Goal: Find specific page/section: Find specific page/section

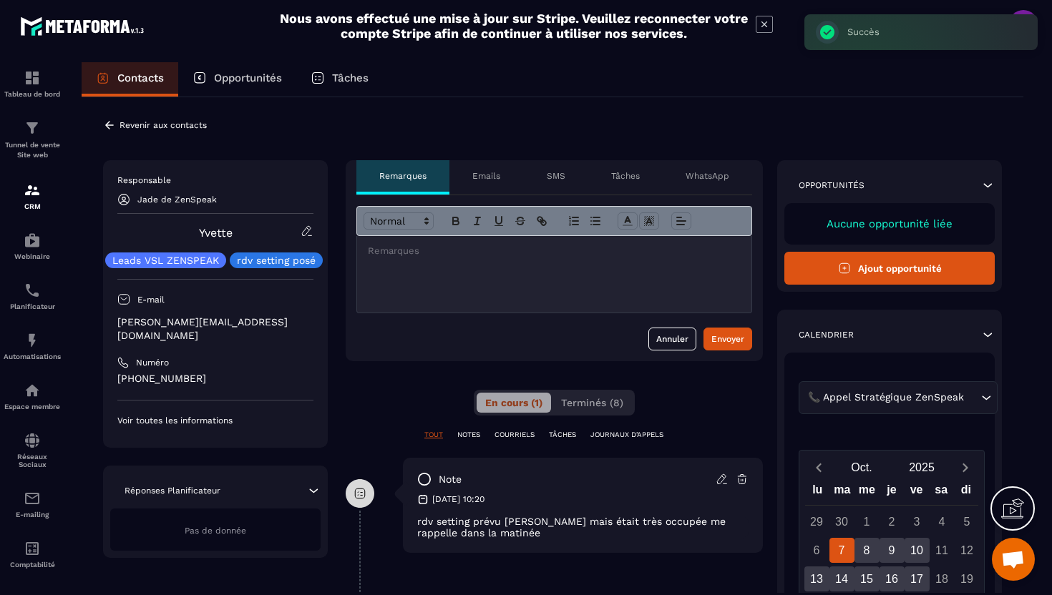
click at [112, 121] on icon at bounding box center [109, 125] width 13 height 13
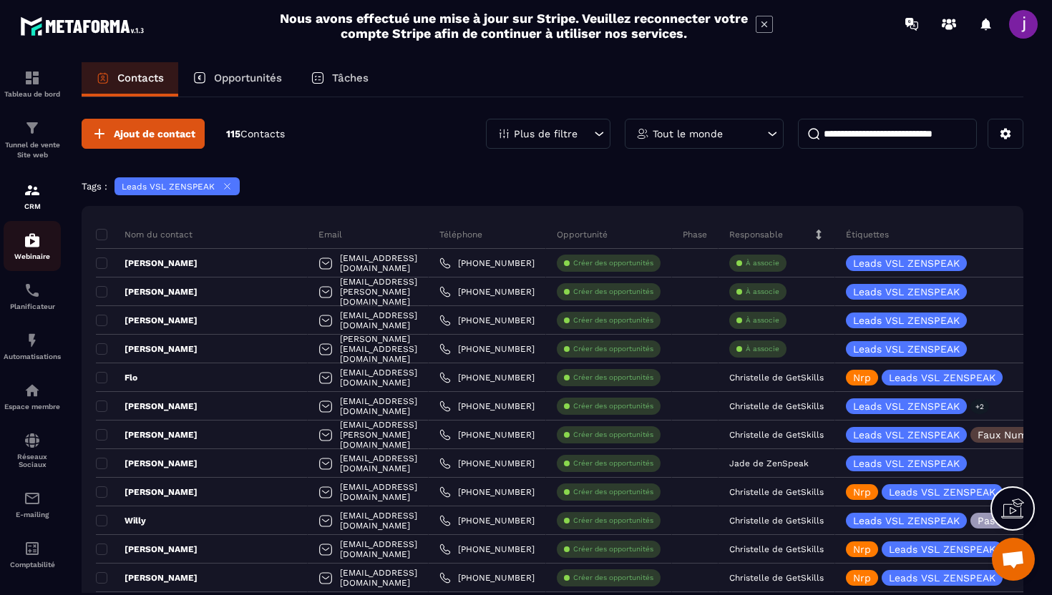
click at [34, 238] on img at bounding box center [32, 240] width 17 height 17
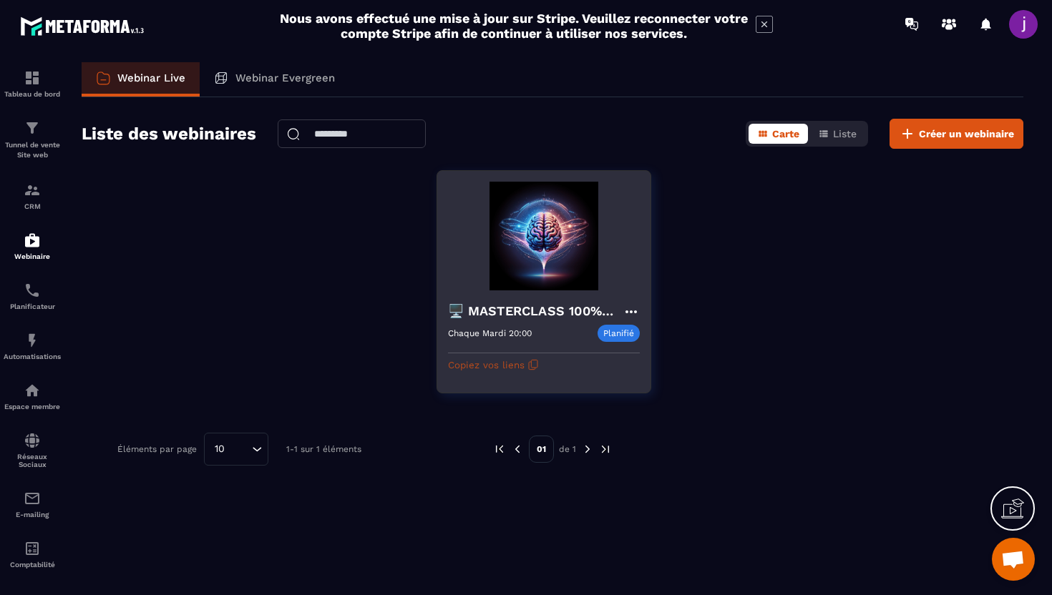
click at [528, 361] on icon "button" at bounding box center [532, 364] width 11 height 11
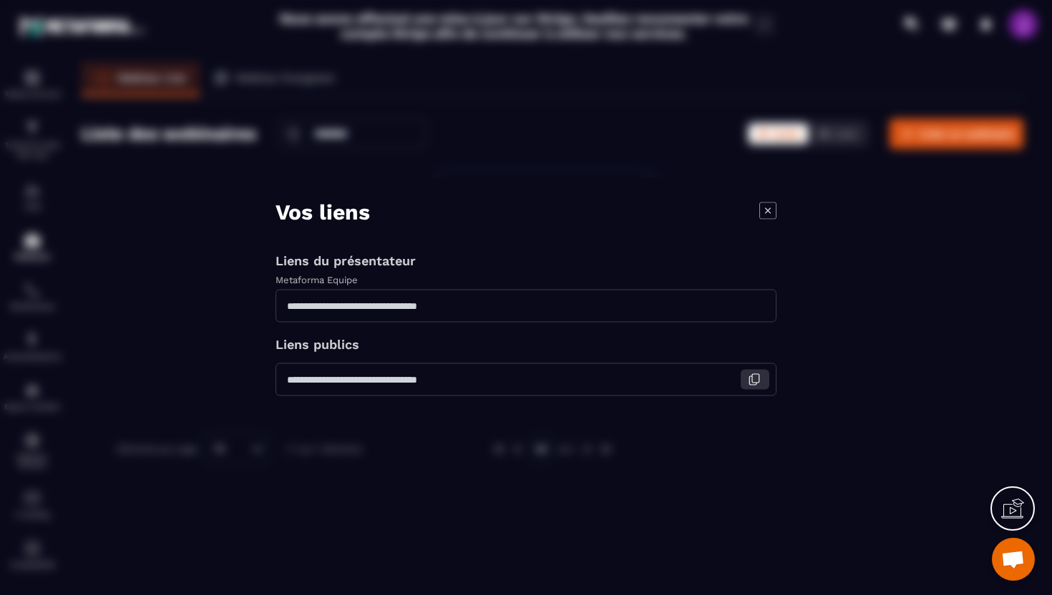
click at [759, 381] on icon "Modal window" at bounding box center [754, 380] width 13 height 13
click at [769, 205] on icon "Modal window" at bounding box center [767, 210] width 17 height 17
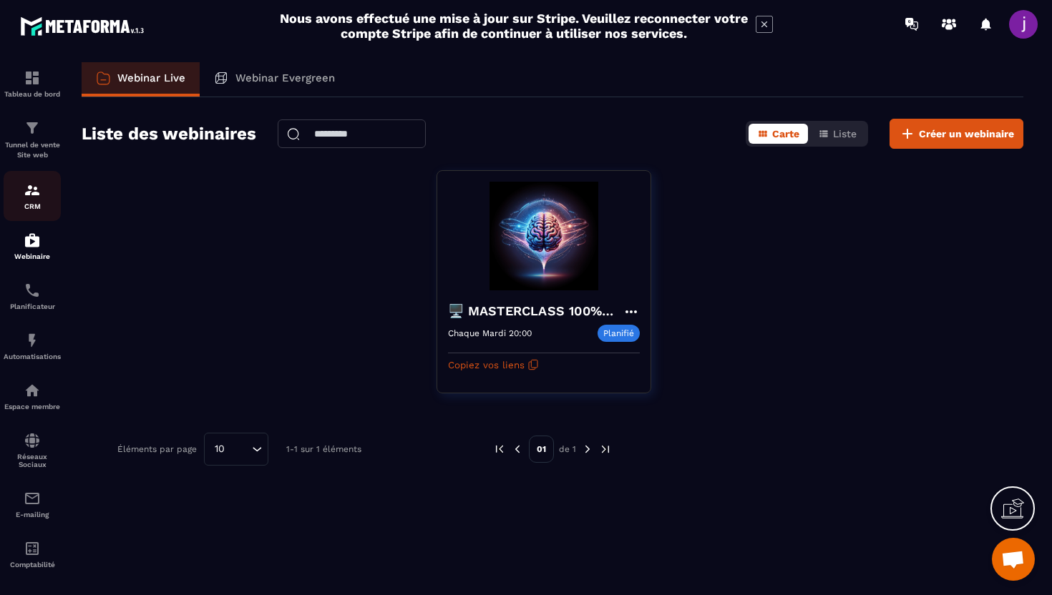
click at [35, 199] on img at bounding box center [32, 190] width 17 height 17
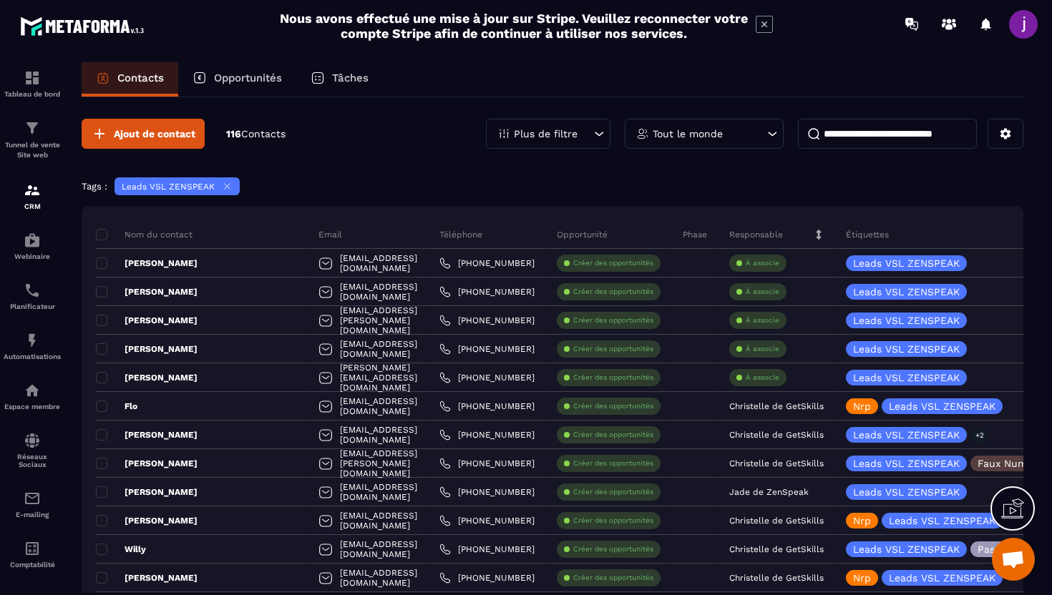
click at [850, 143] on input at bounding box center [887, 134] width 179 height 30
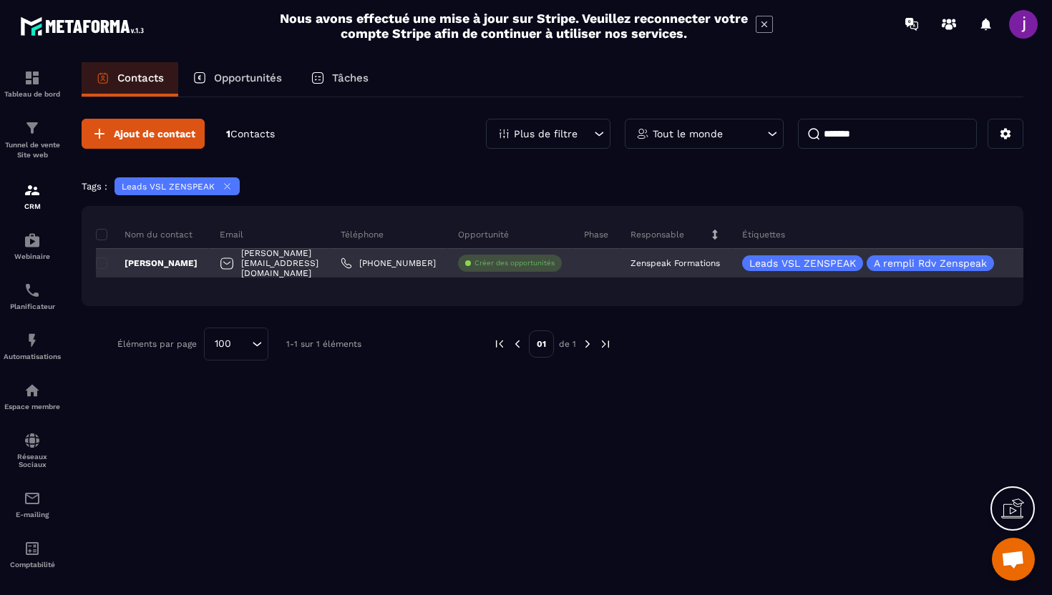
type input "*******"
click at [209, 260] on div "[PERSON_NAME]" at bounding box center [152, 263] width 113 height 29
